Goal: Contribute content

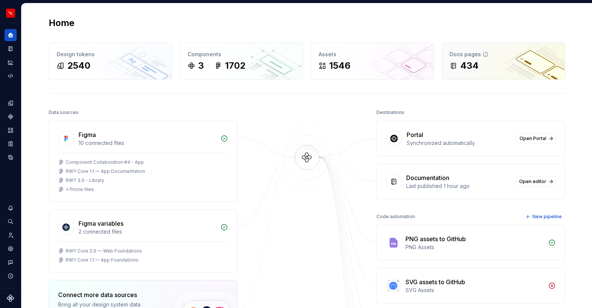
click at [482, 66] on div "434" at bounding box center [503, 66] width 108 height 12
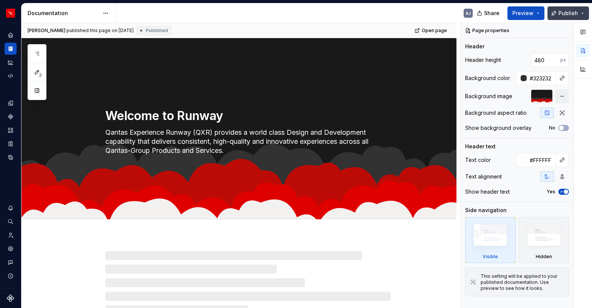
click at [580, 16] on button "Publish" at bounding box center [567, 13] width 41 height 14
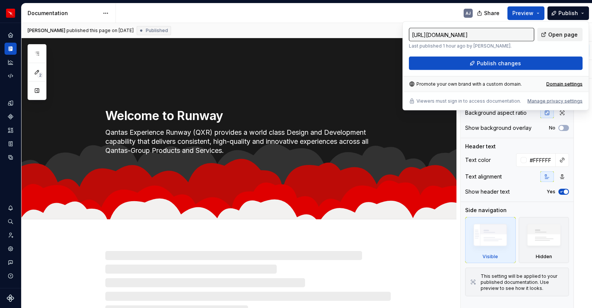
click at [566, 35] on span "Open page" at bounding box center [562, 35] width 29 height 8
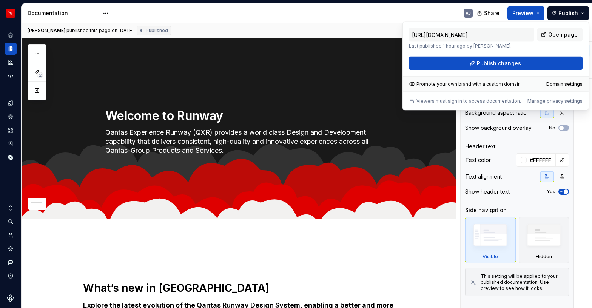
click at [395, 13] on div "AJ" at bounding box center [297, 13] width 363 height 20
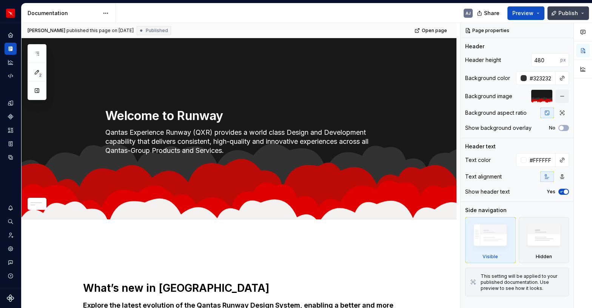
click at [565, 12] on span "Publish" at bounding box center [568, 13] width 20 height 8
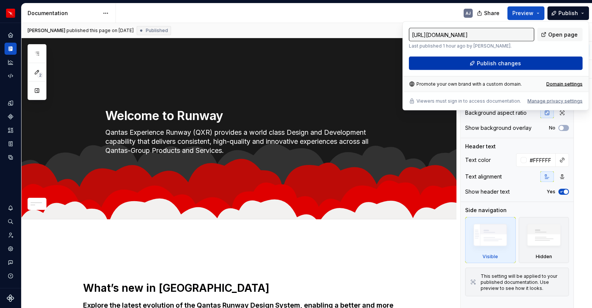
click at [510, 61] on span "Publish changes" at bounding box center [498, 64] width 44 height 8
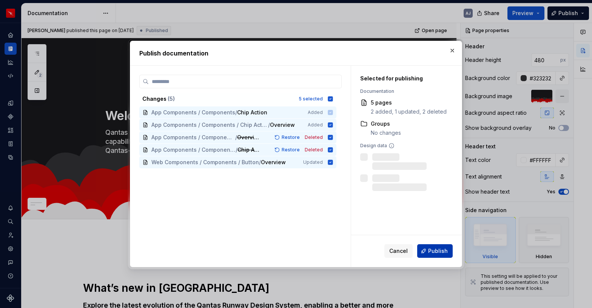
click at [436, 249] on span "Publish" at bounding box center [438, 251] width 20 height 8
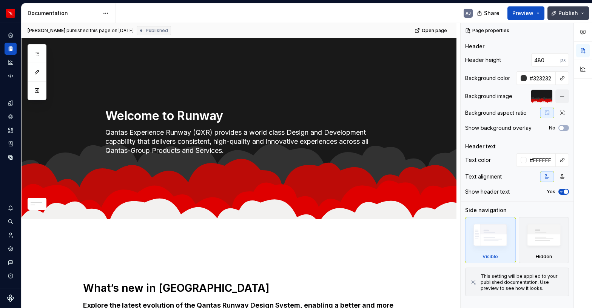
click at [583, 16] on button "Publish" at bounding box center [567, 13] width 41 height 14
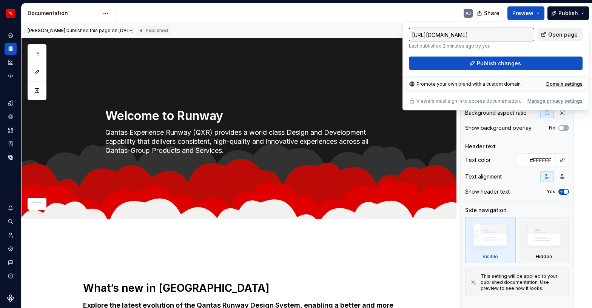
click at [563, 36] on span "Open page" at bounding box center [562, 35] width 29 height 8
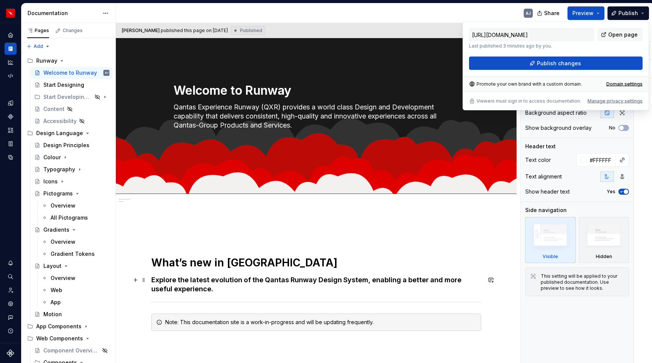
scroll to position [37, 0]
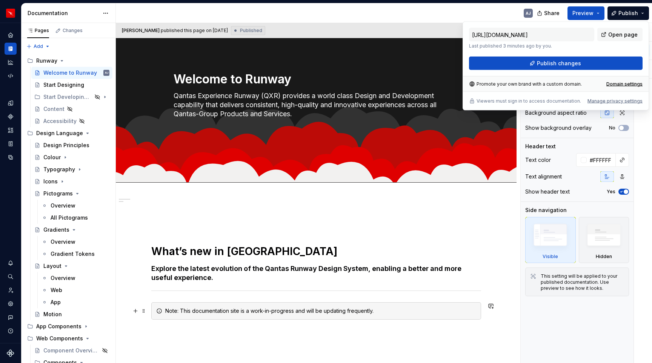
click at [345, 307] on div "Note: This documentation site is a work-in-progress and will be updating freque…" at bounding box center [320, 311] width 311 height 8
type textarea "*"
click at [345, 307] on div "Note: This documentation site is a work-in-progress and will be updating freque…" at bounding box center [320, 311] width 311 height 8
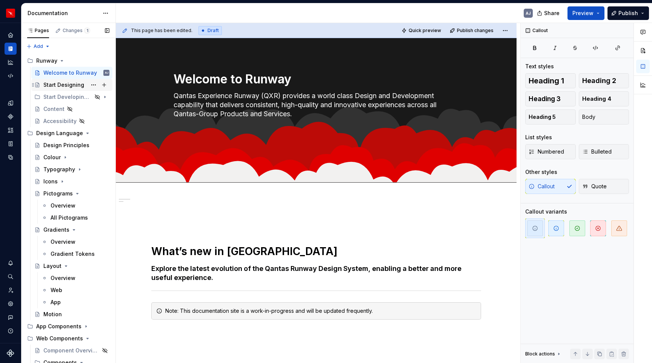
click at [72, 87] on div "Start Designing" at bounding box center [63, 85] width 41 height 8
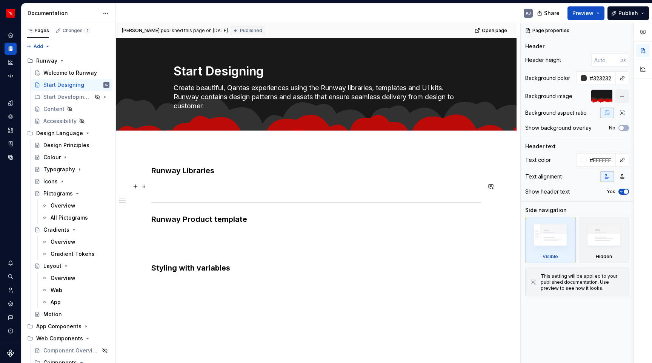
click at [214, 191] on p at bounding box center [316, 186] width 330 height 9
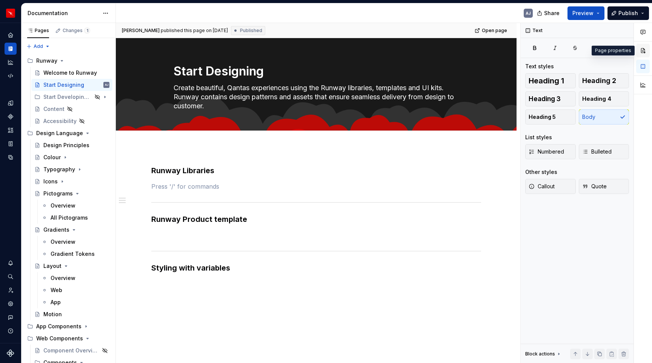
click at [591, 54] on button "button" at bounding box center [643, 51] width 14 height 14
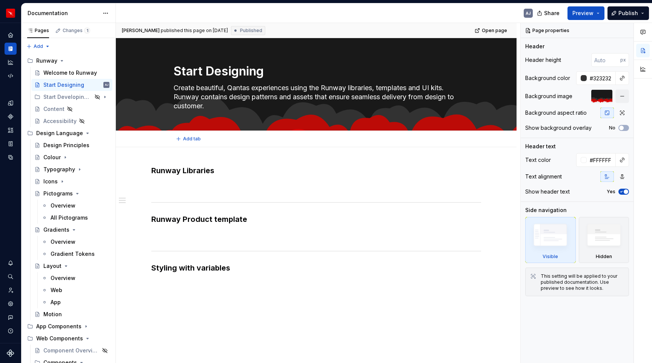
type textarea "*"
click at [166, 189] on p at bounding box center [316, 186] width 330 height 9
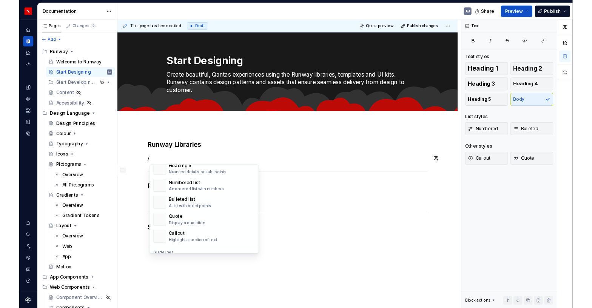
scroll to position [119, 0]
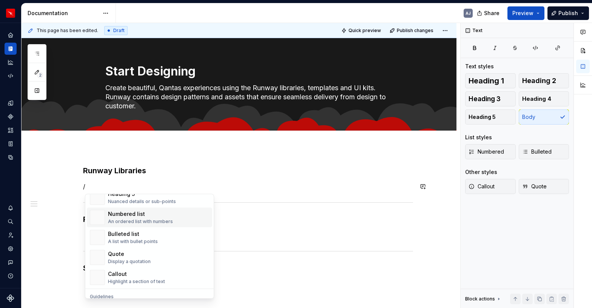
type textarea "*"
